Goal: Task Accomplishment & Management: Use online tool/utility

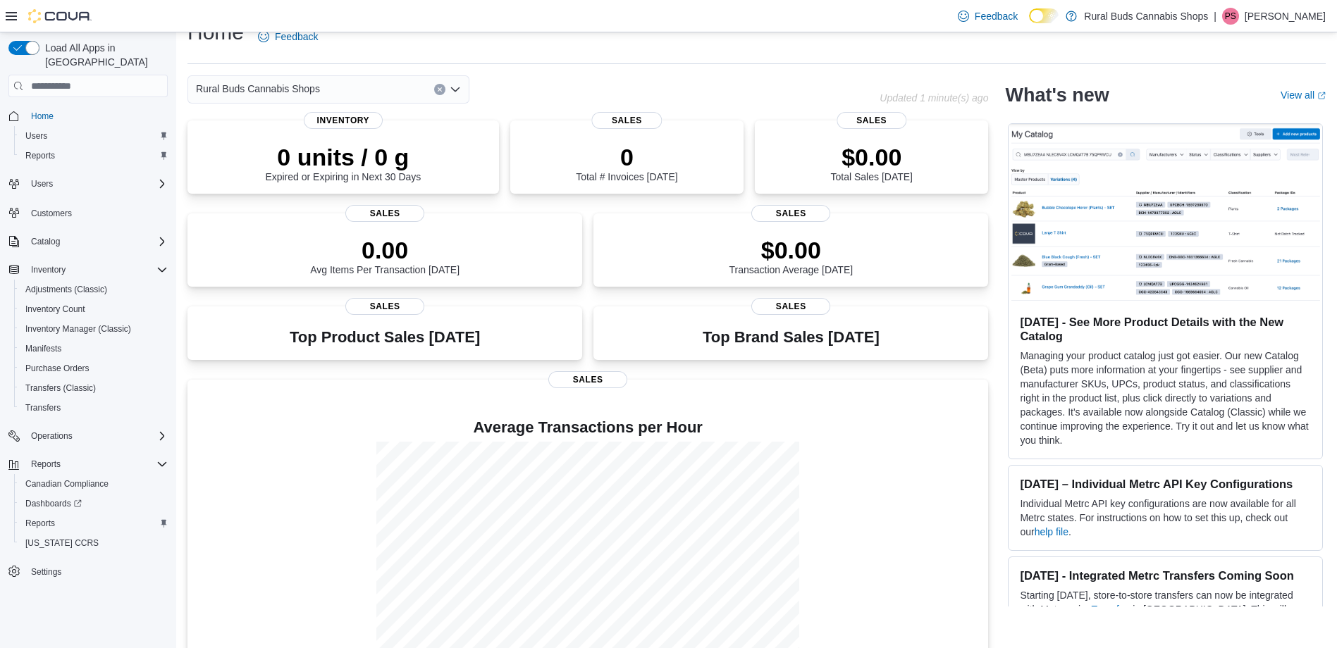
scroll to position [56, 0]
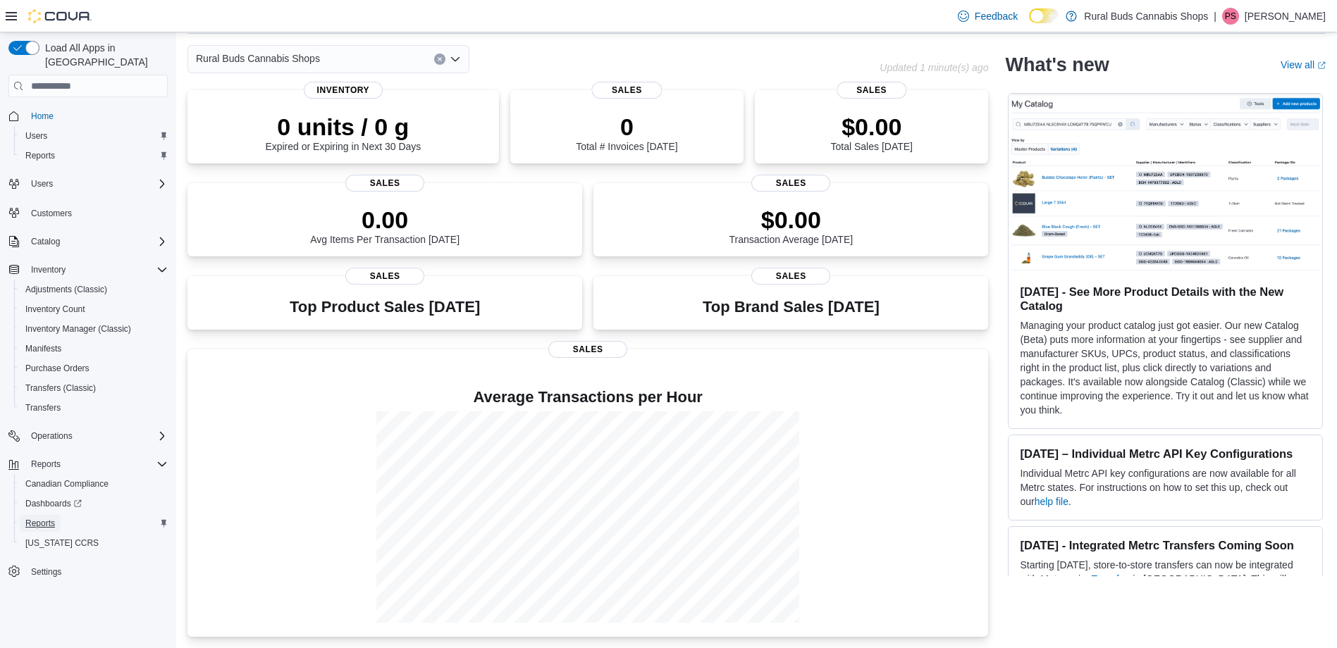
click at [42, 518] on span "Reports" at bounding box center [40, 523] width 30 height 11
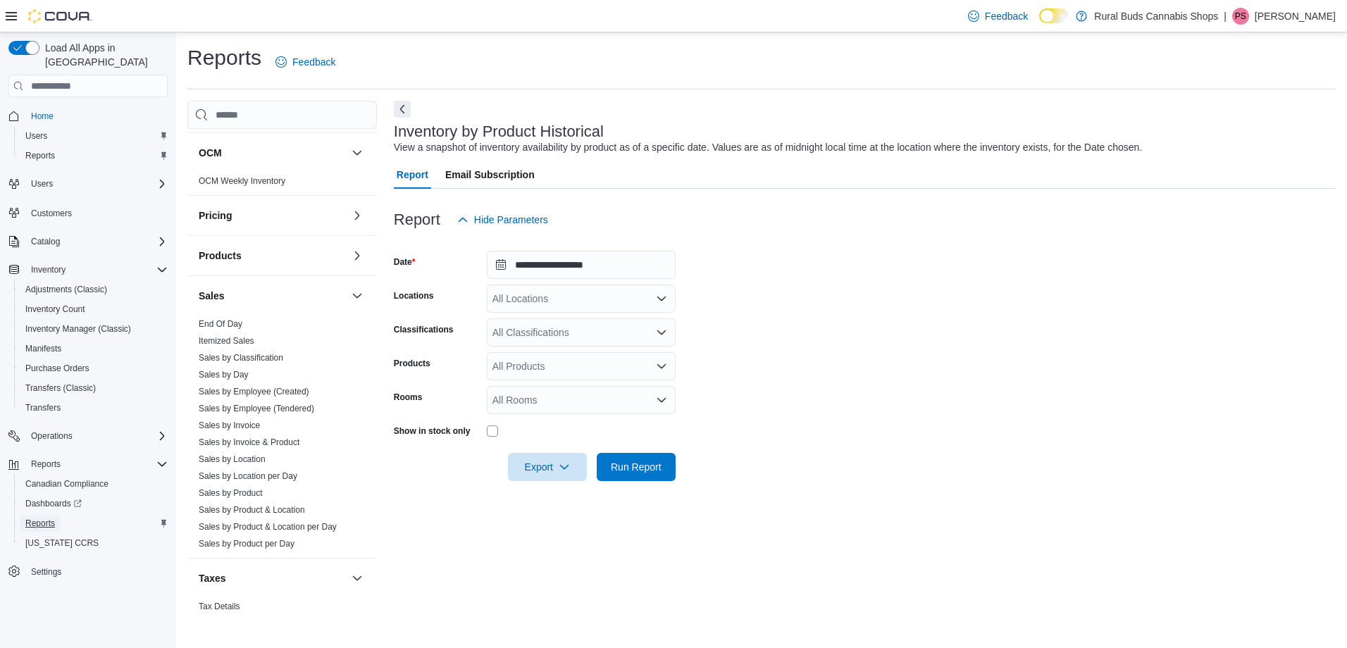
scroll to position [756, 0]
click at [235, 451] on link "Sales by Location" at bounding box center [232, 454] width 67 height 10
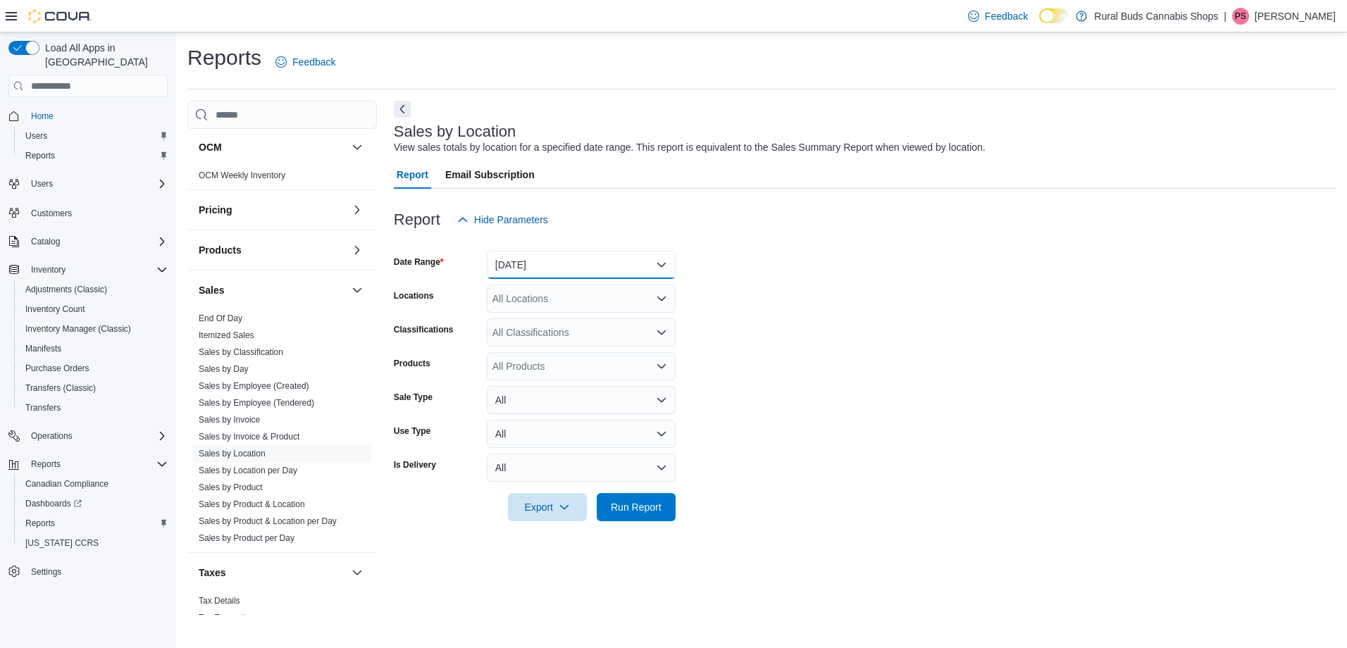
click at [660, 269] on button "[DATE]" at bounding box center [581, 265] width 189 height 28
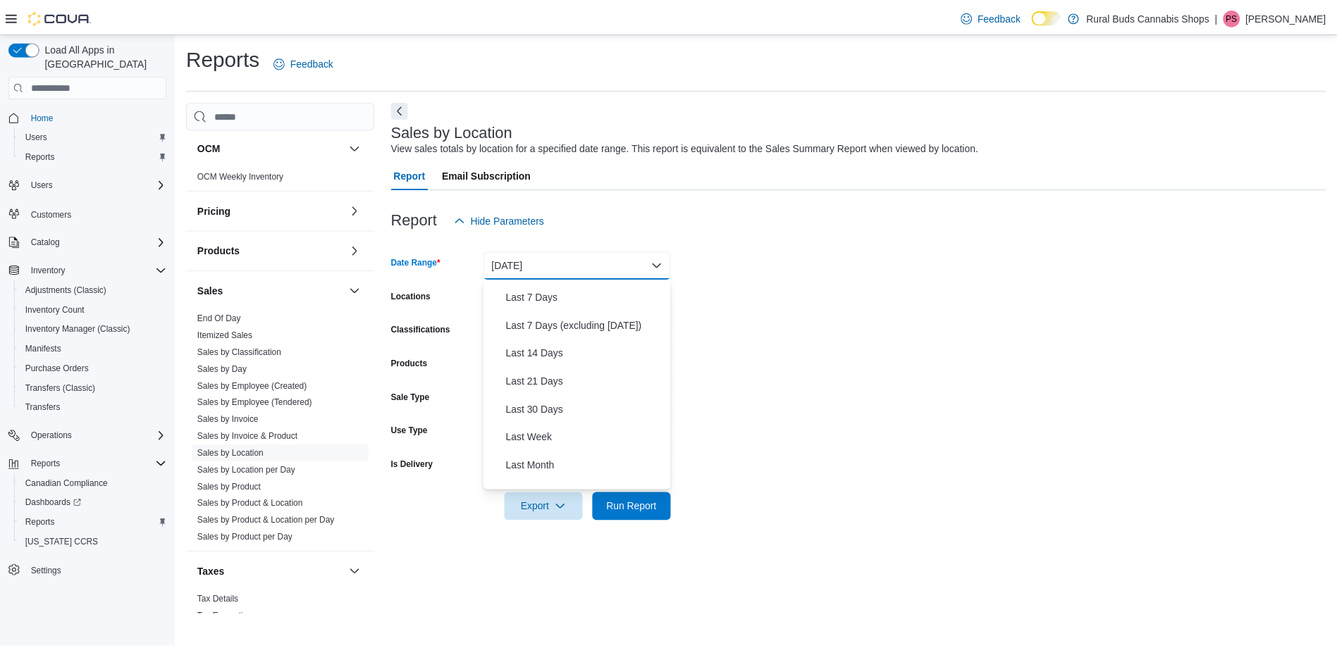
scroll to position [211, 0]
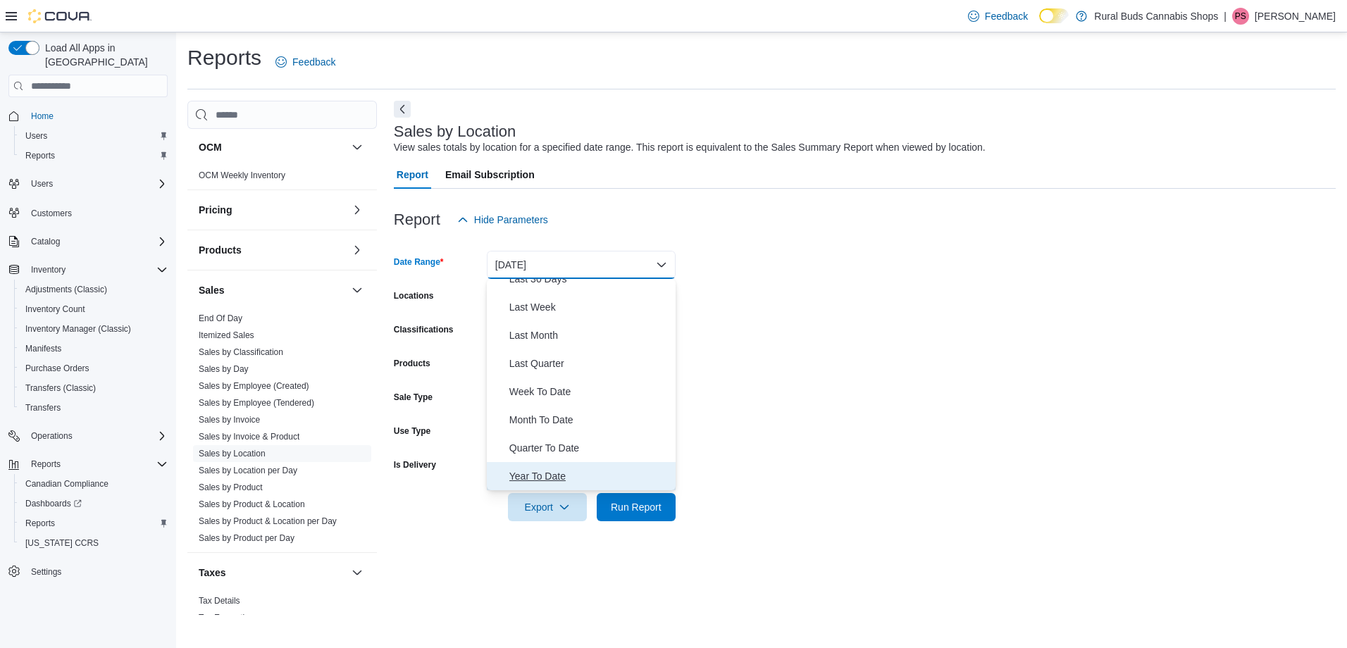
click at [572, 472] on span "Year To Date" at bounding box center [590, 476] width 161 height 17
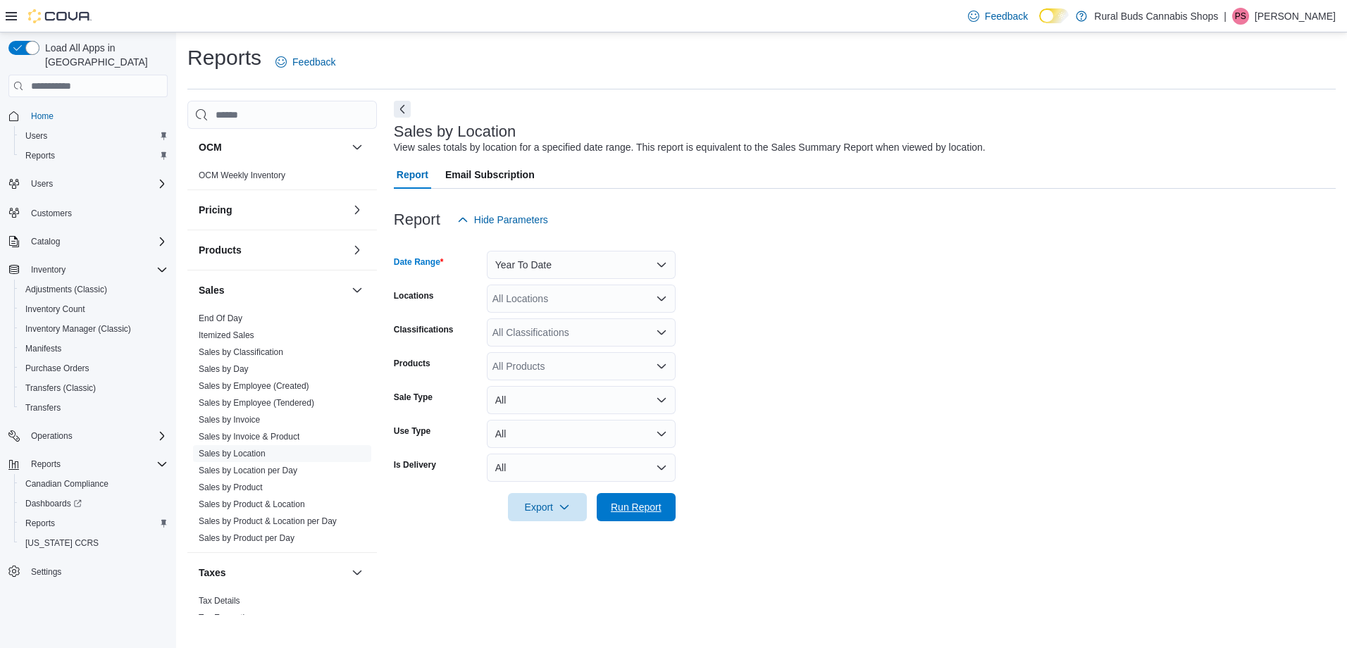
click at [629, 506] on span "Run Report" at bounding box center [636, 507] width 51 height 14
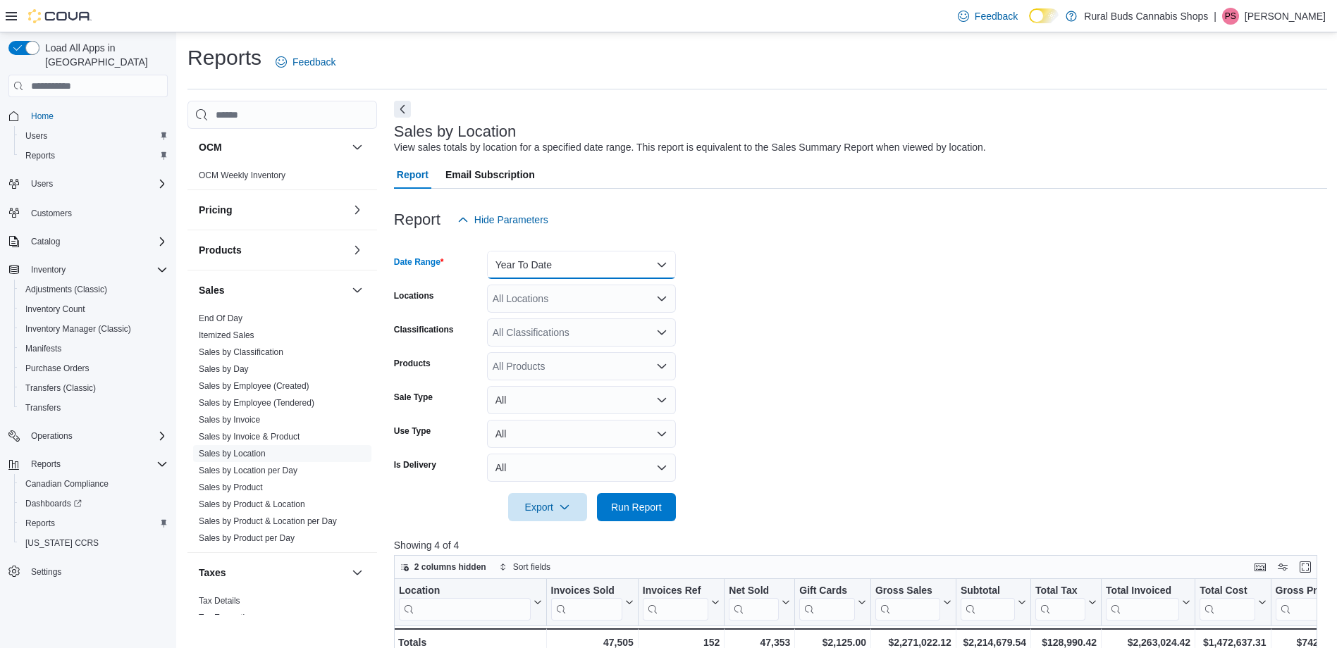
click at [662, 271] on button "Year To Date" at bounding box center [581, 265] width 189 height 28
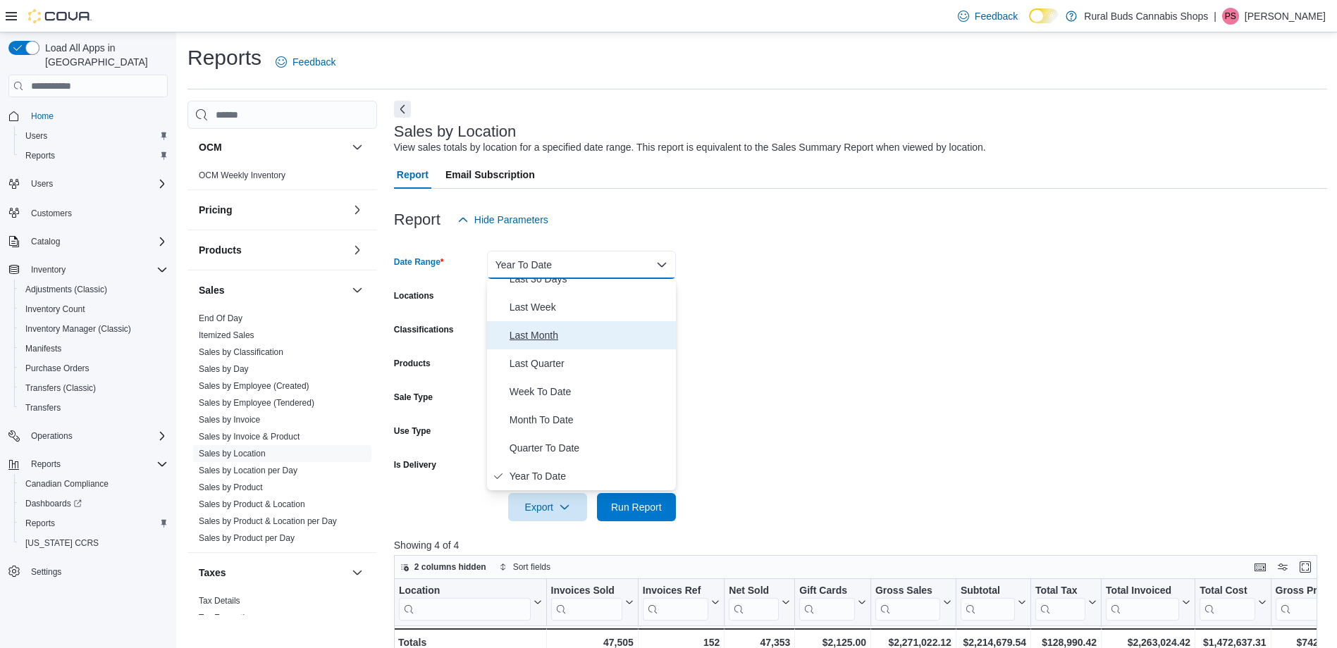
click at [515, 335] on span "Last Month" at bounding box center [590, 335] width 161 height 17
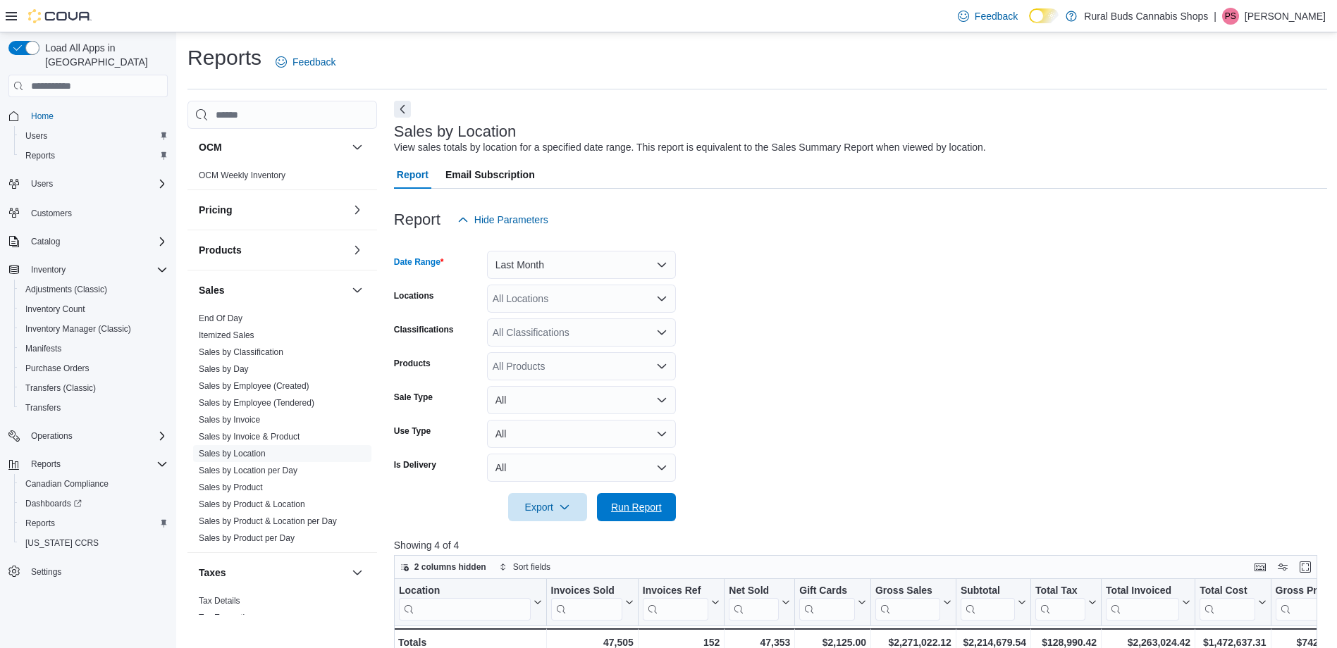
click at [648, 513] on span "Run Report" at bounding box center [636, 507] width 51 height 14
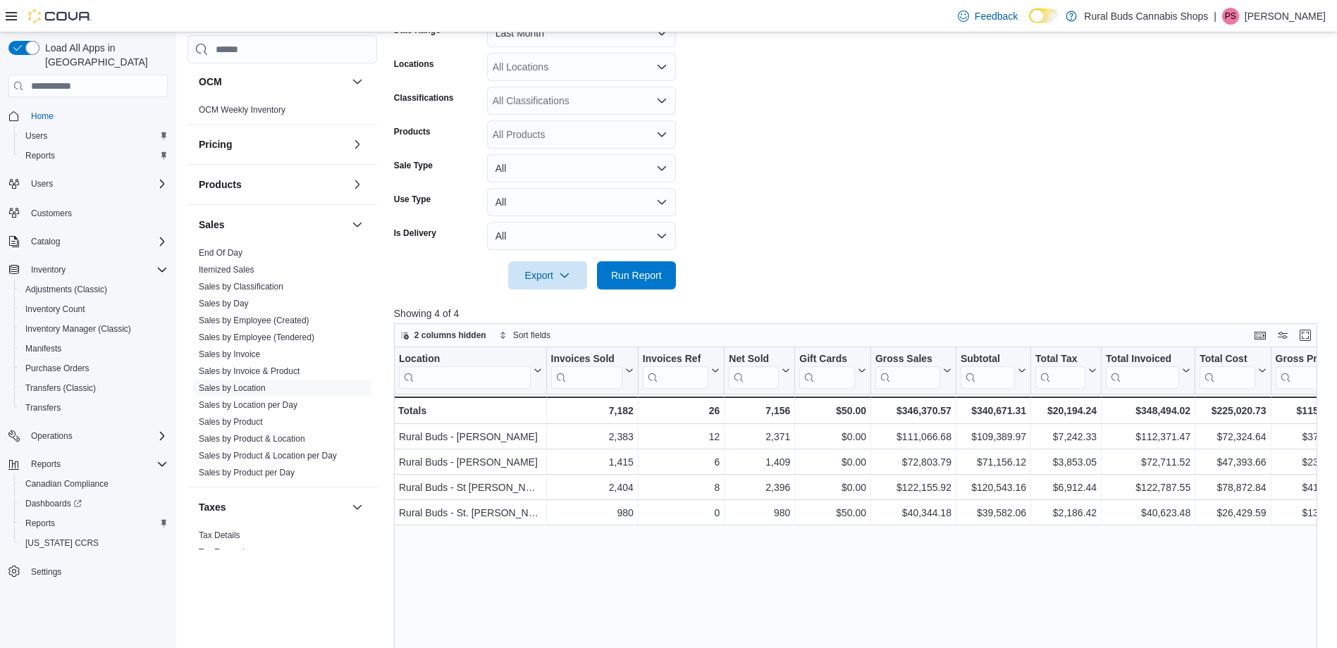
scroll to position [271, 0]
